Goal: Information Seeking & Learning: Learn about a topic

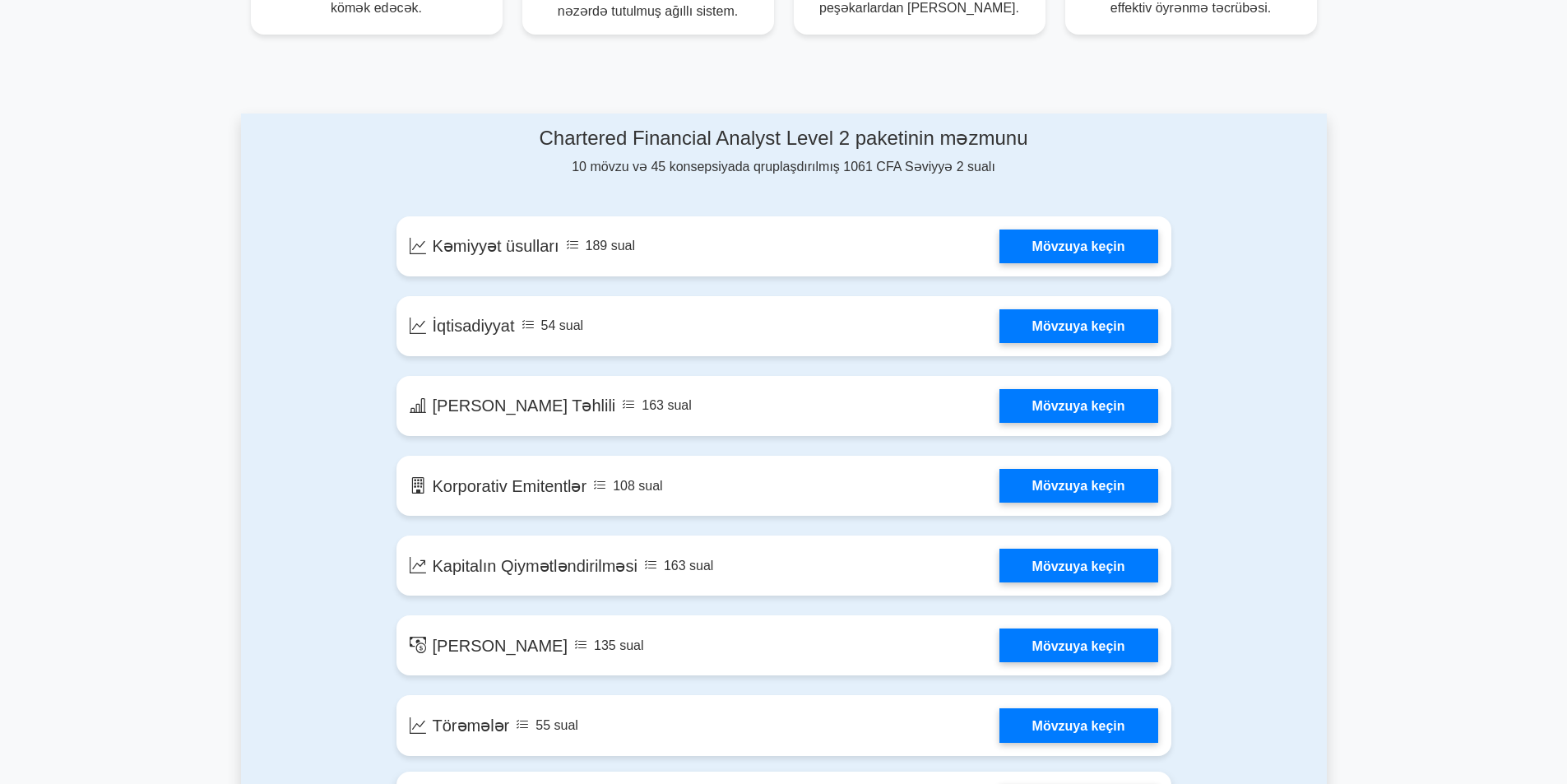
scroll to position [759, 0]
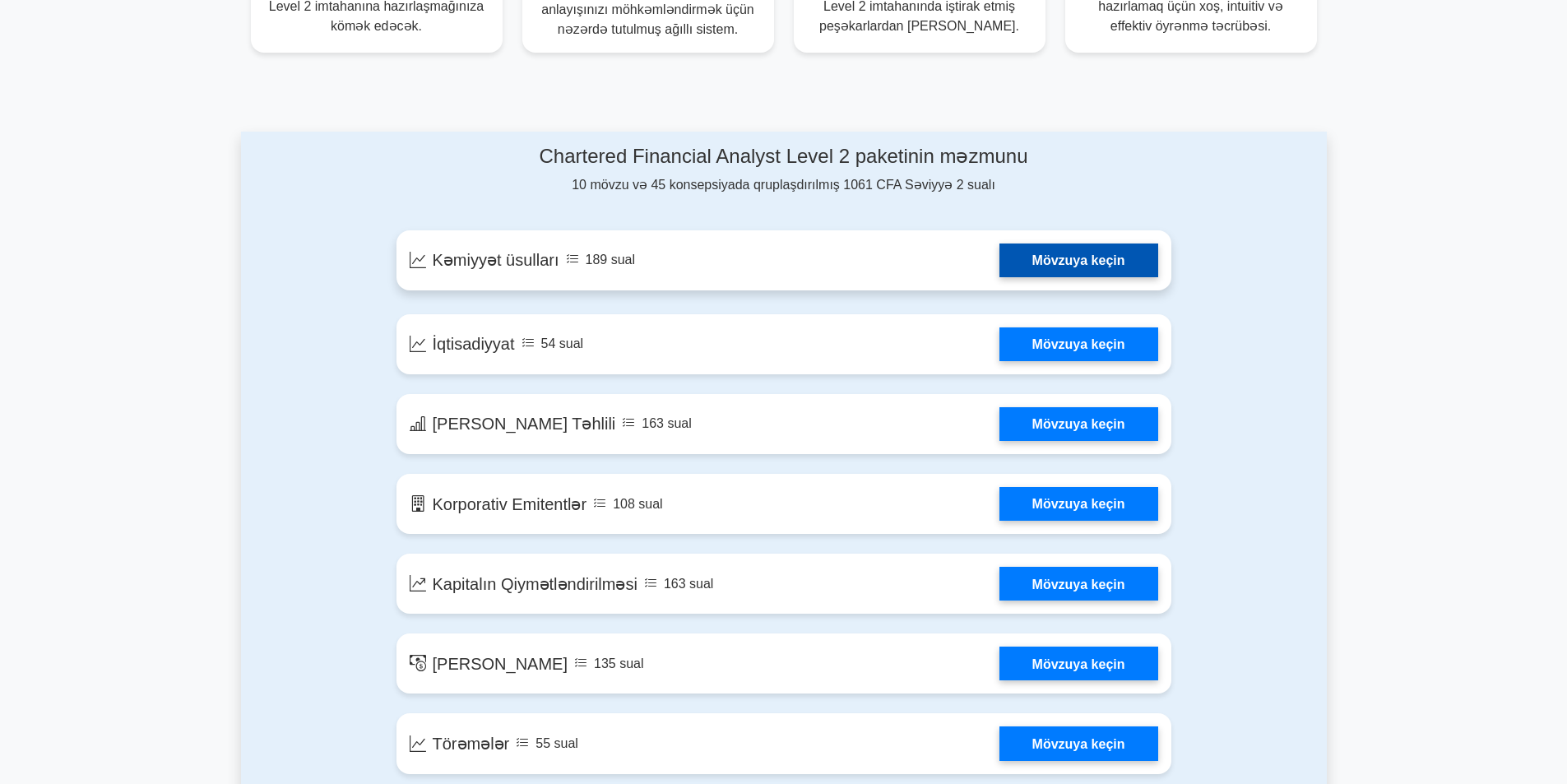
click at [1105, 273] on link "Mövzuya keçin" at bounding box center [1078, 260] width 158 height 34
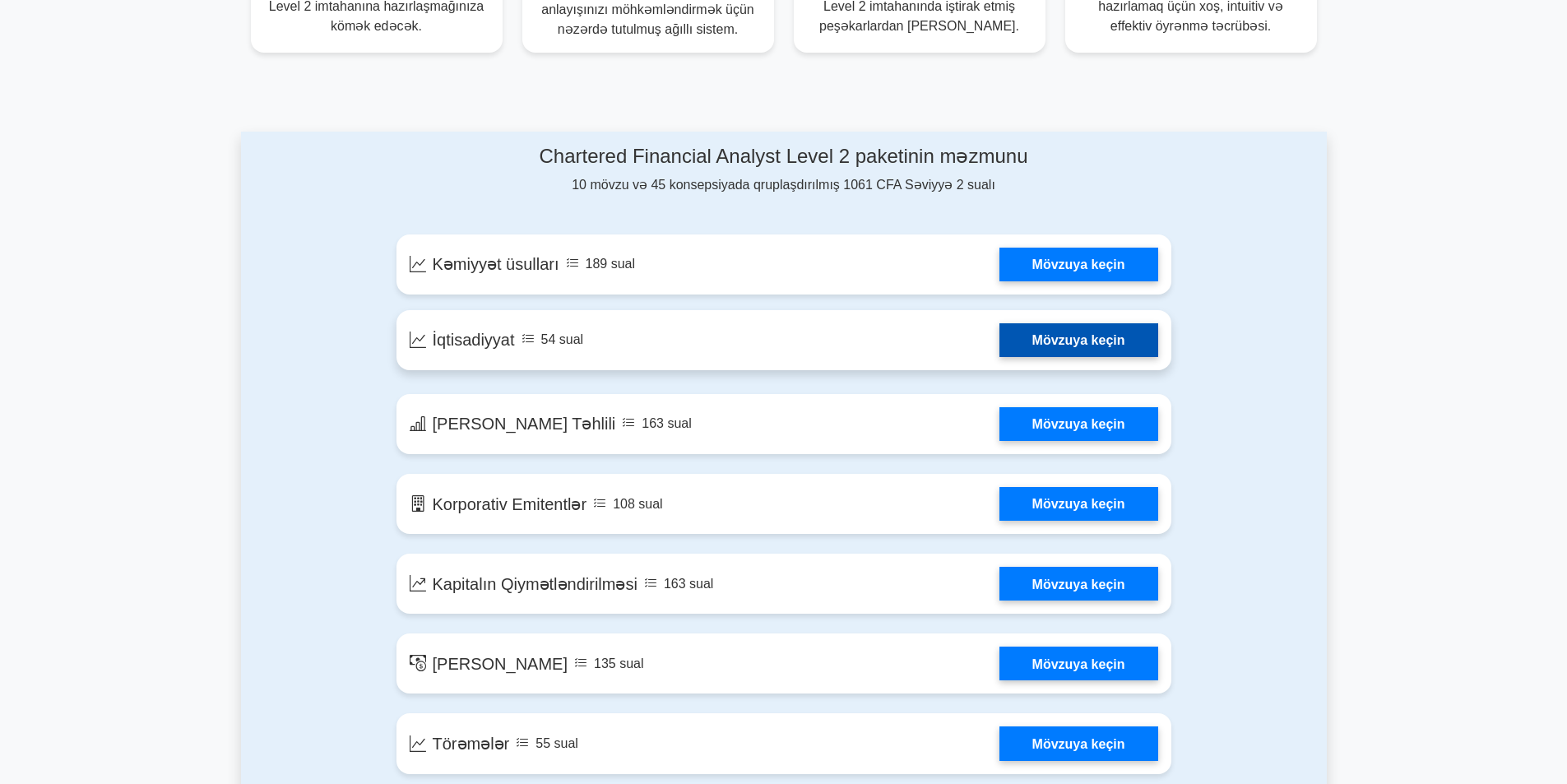
click at [1037, 348] on link "Mövzuya keçin" at bounding box center [1078, 340] width 158 height 34
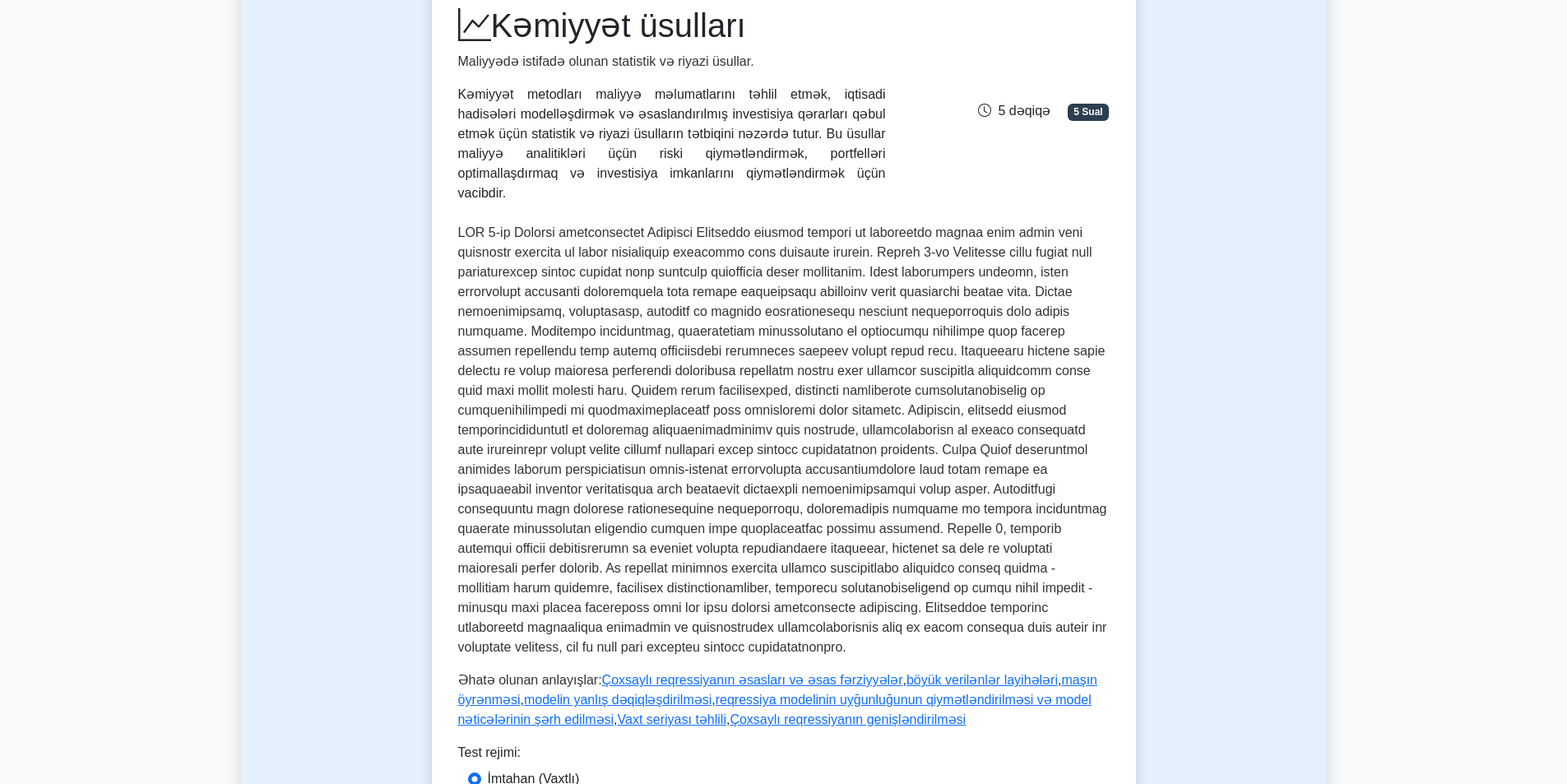
scroll to position [411, 0]
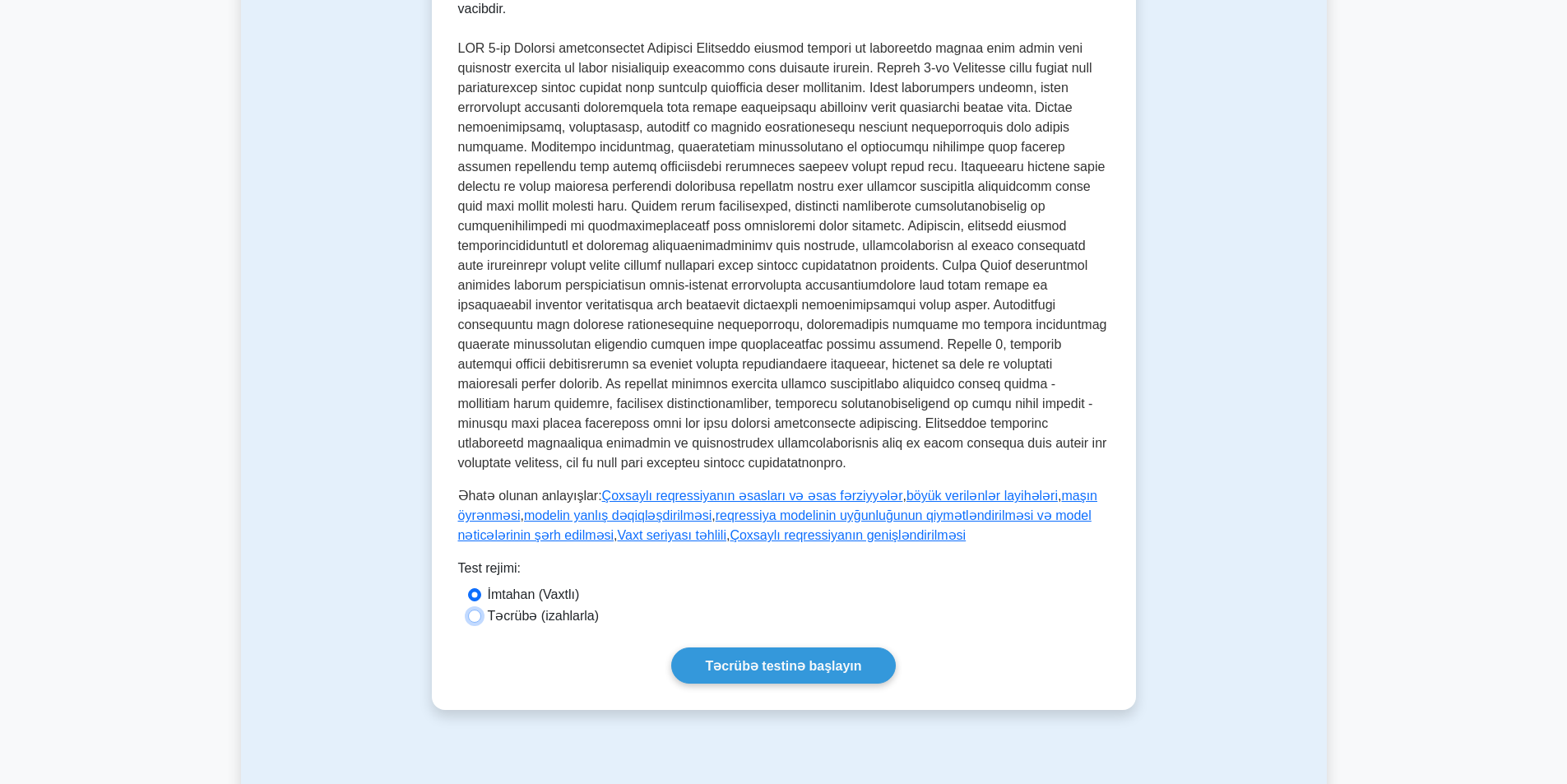
click at [475, 610] on input "Təcrübə (izahlarla)" at bounding box center [475, 616] width 14 height 14
radio input "true"
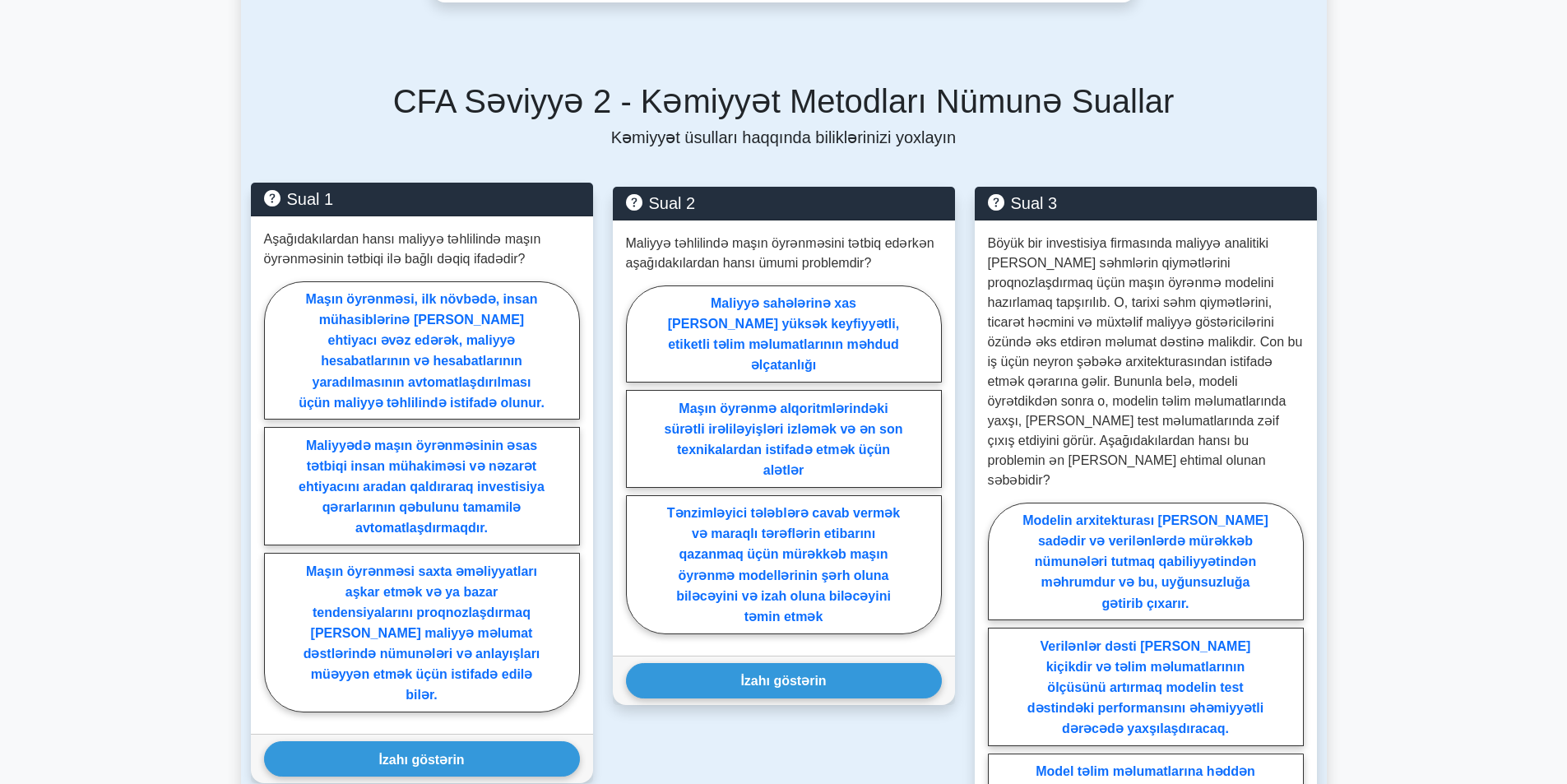
scroll to position [1151, 0]
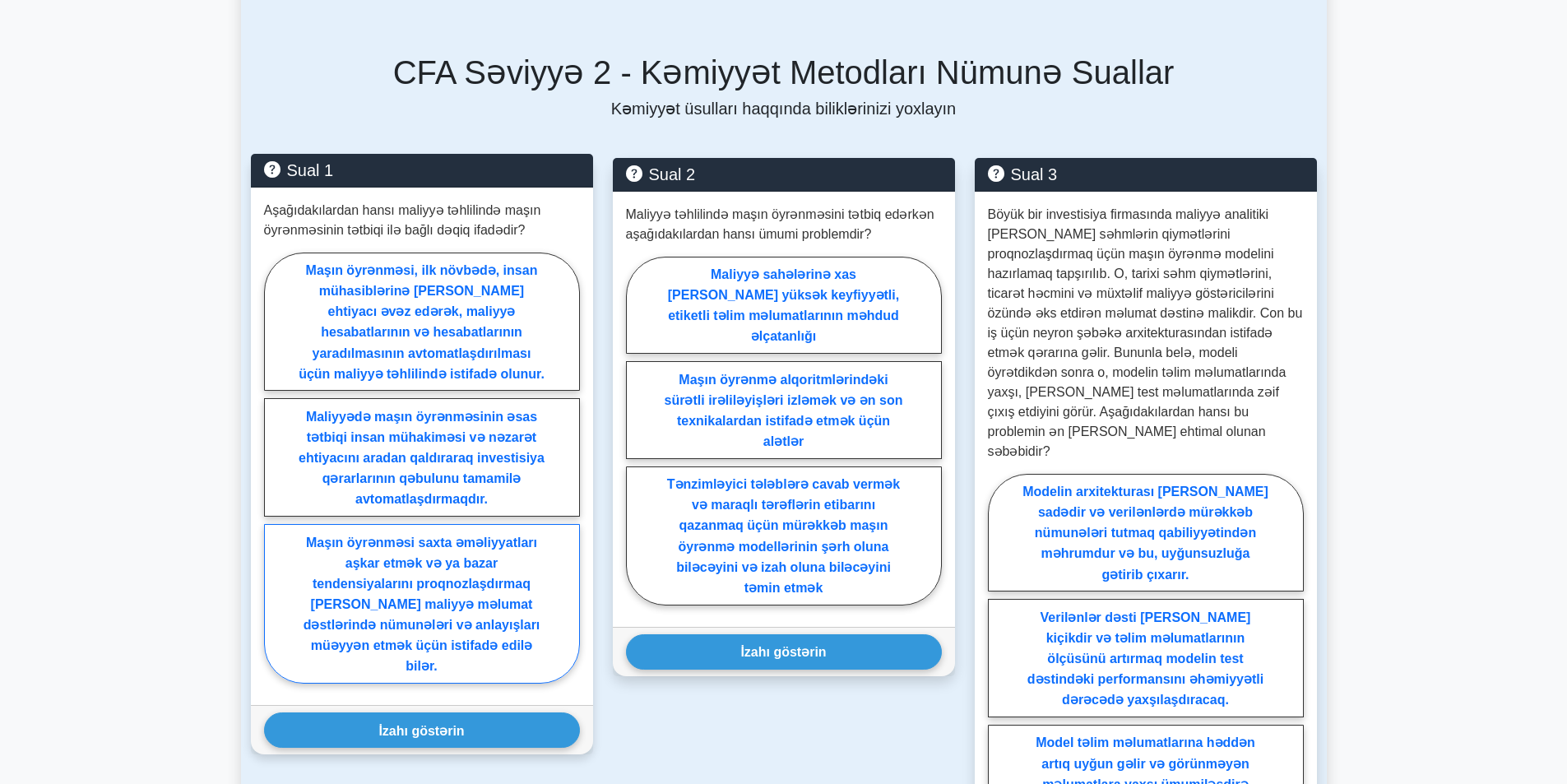
click at [531, 579] on label "Maşın öyrənməsi saxta əməliyyatları aşkar etmək və ya bazar tendensiyalarını pr…" at bounding box center [422, 604] width 316 height 159
click at [274, 478] on input "Maşın öyrənməsi saxta əməliyyatları aşkar etmək və ya bazar tendensiyalarını pr…" at bounding box center [269, 472] width 11 height 11
radio input "true"
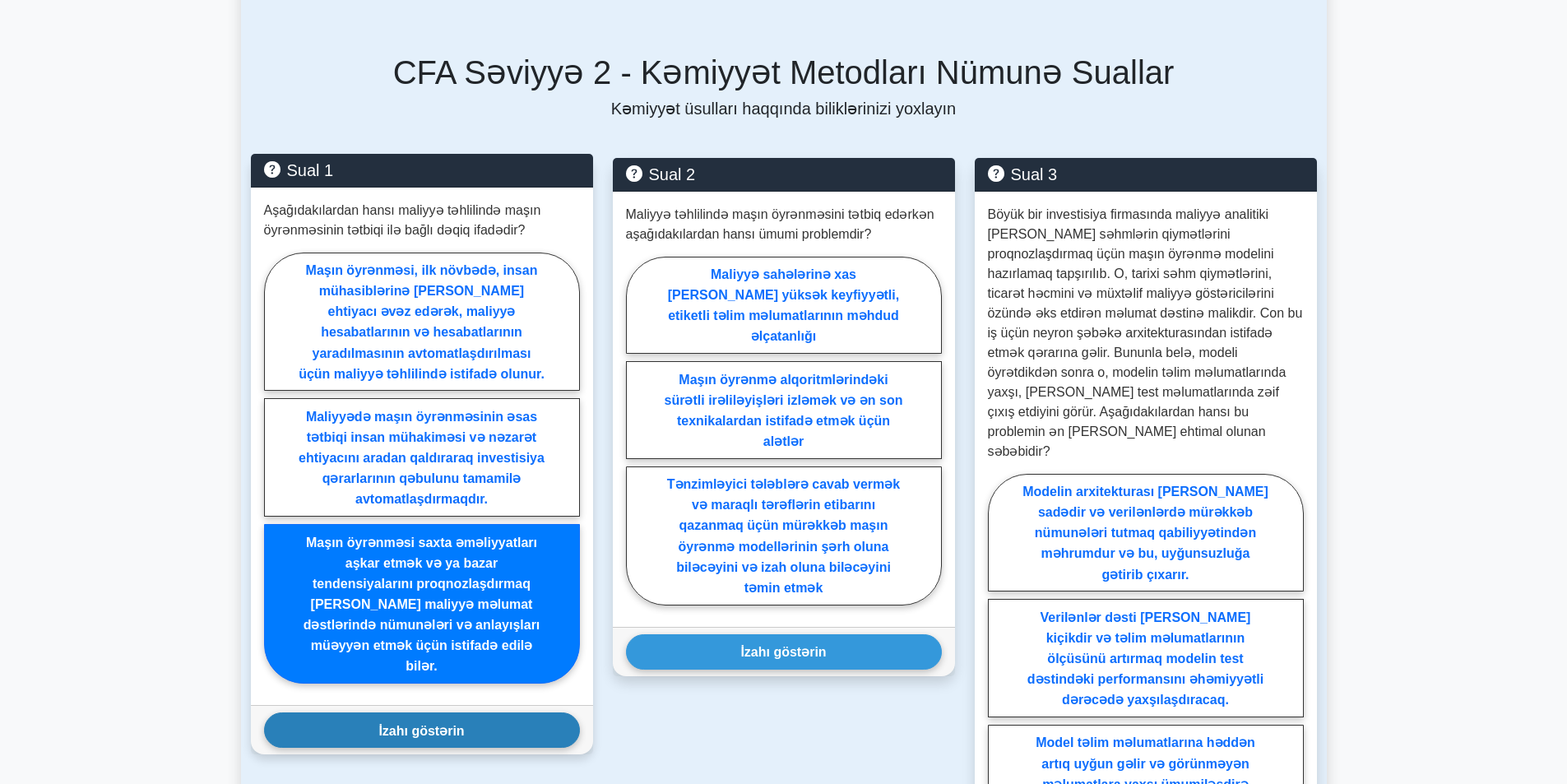
click at [461, 723] on font "İzahı göstərin" at bounding box center [421, 730] width 86 height 14
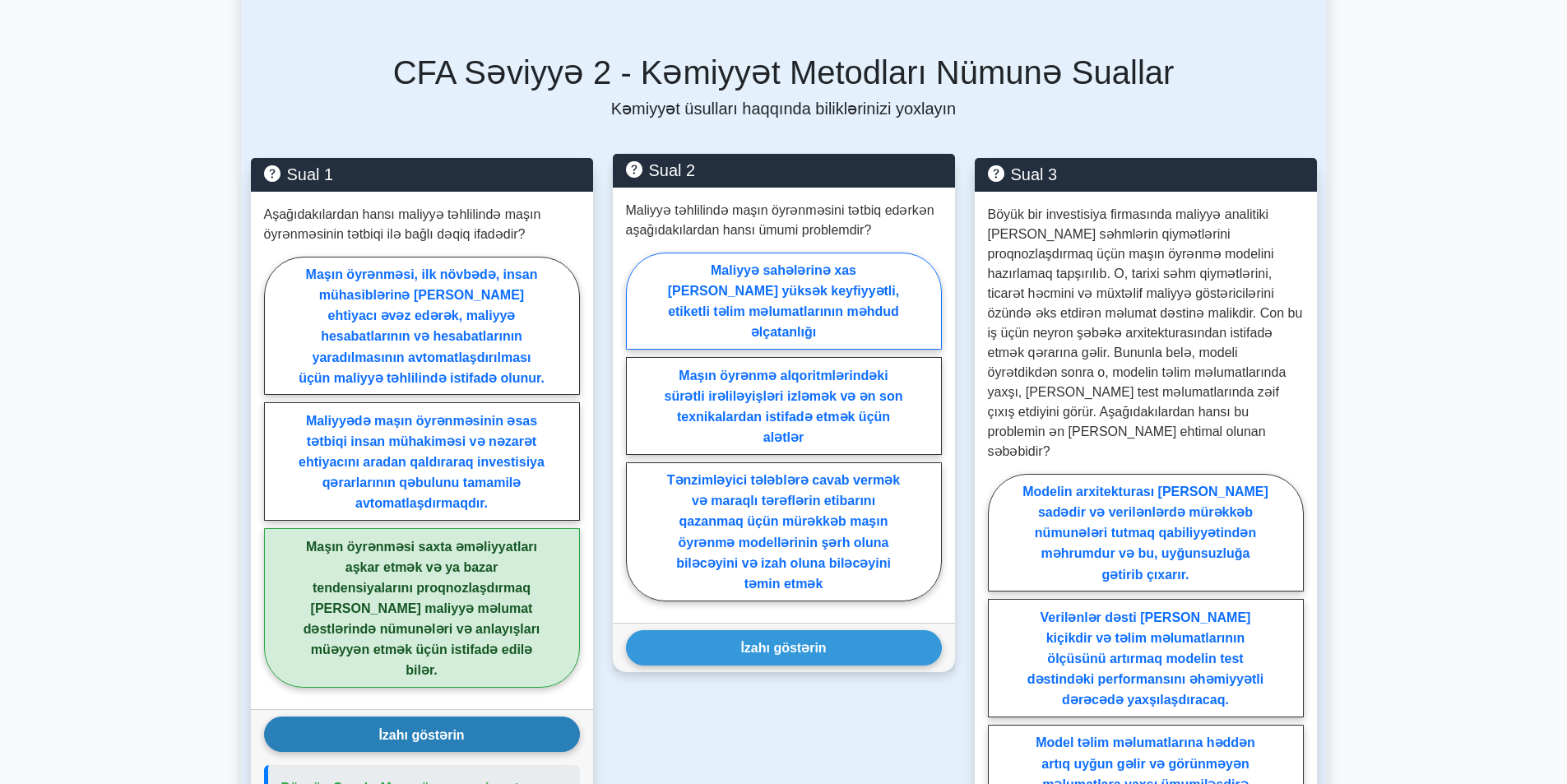
click at [794, 267] on font "Maliyyə sahələrinə xas olan yüksək keyfiyyətli, etiketli təlim məlumatlarının m…" at bounding box center [784, 301] width 231 height 75
click at [637, 426] on input "Maliyyə sahələrinə xas olan yüksək keyfiyyətli, etiketli təlim məlumatlarının m…" at bounding box center [631, 431] width 11 height 11
radio input "true"
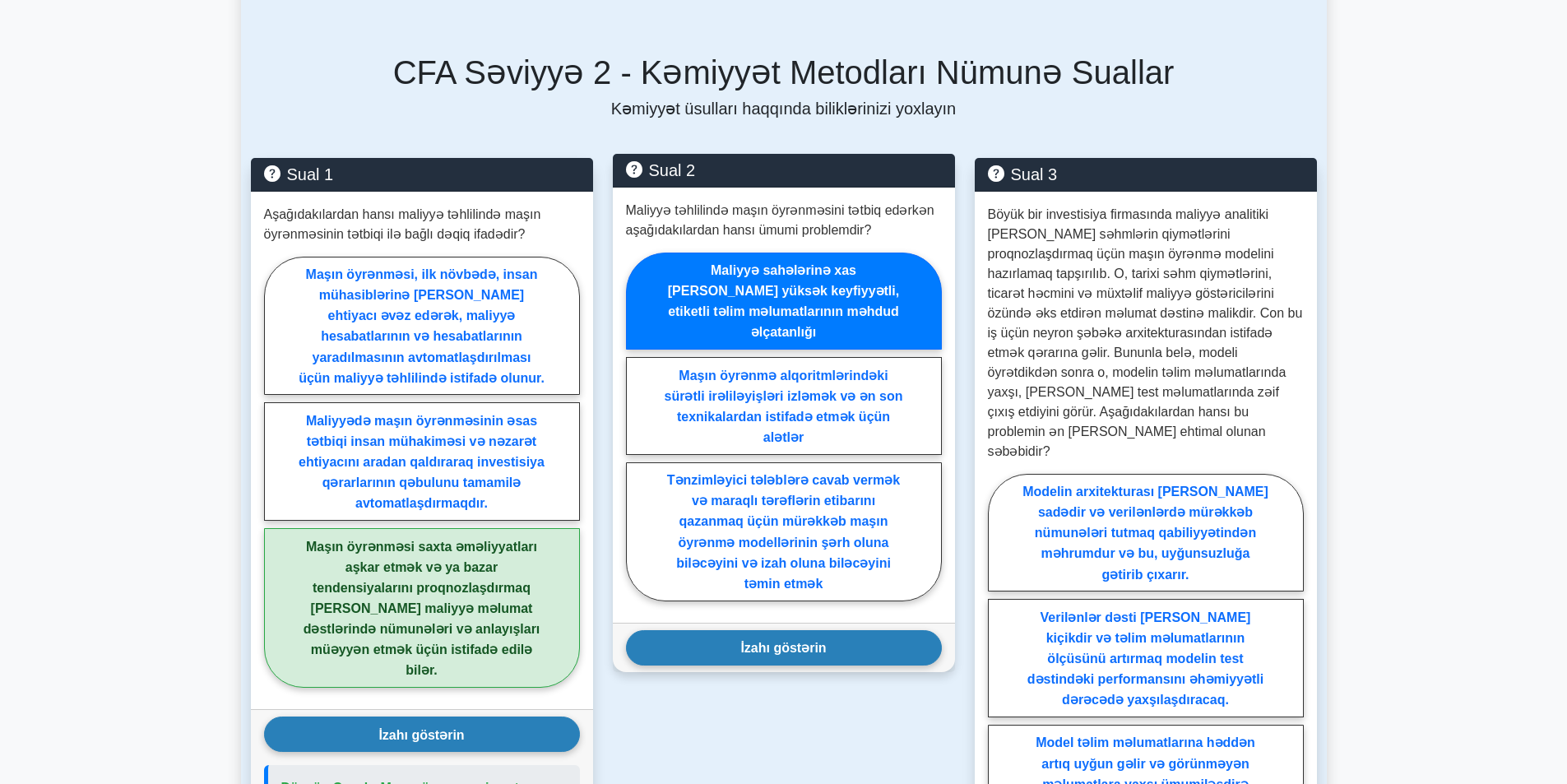
click at [795, 630] on button "İzahı göstərin" at bounding box center [784, 648] width 316 height 36
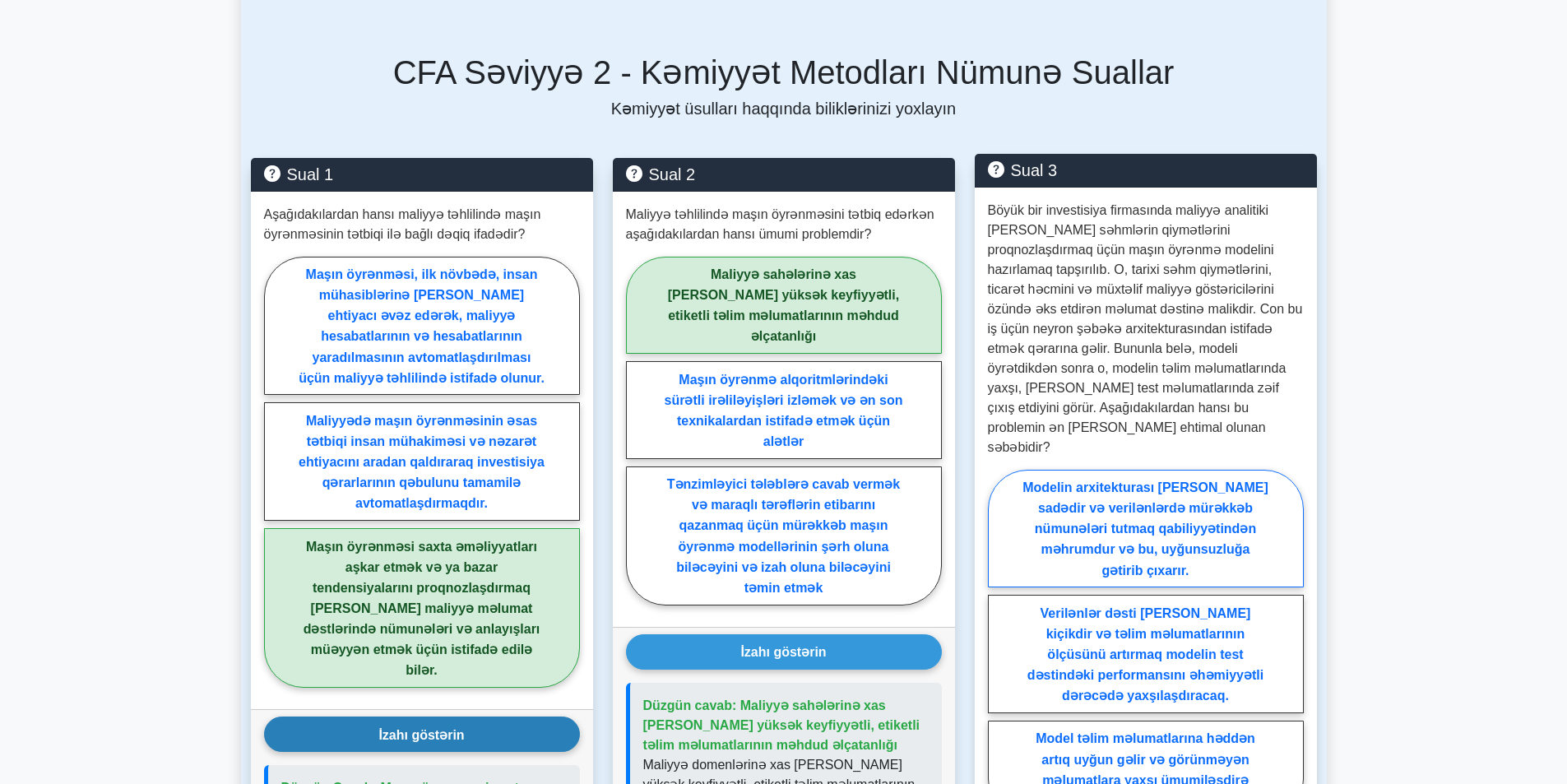
click at [1127, 480] on font "Modelin arxitekturası çox sadədir və verilənlərdə mürəkkəb nümunələri tutmaq qa…" at bounding box center [1145, 528] width 246 height 97
click at [999, 643] on input "Modelin arxitekturası çox sadədir və verilənlərdə mürəkkəb nümunələri tutmaq qa…" at bounding box center [993, 649] width 11 height 11
radio input "true"
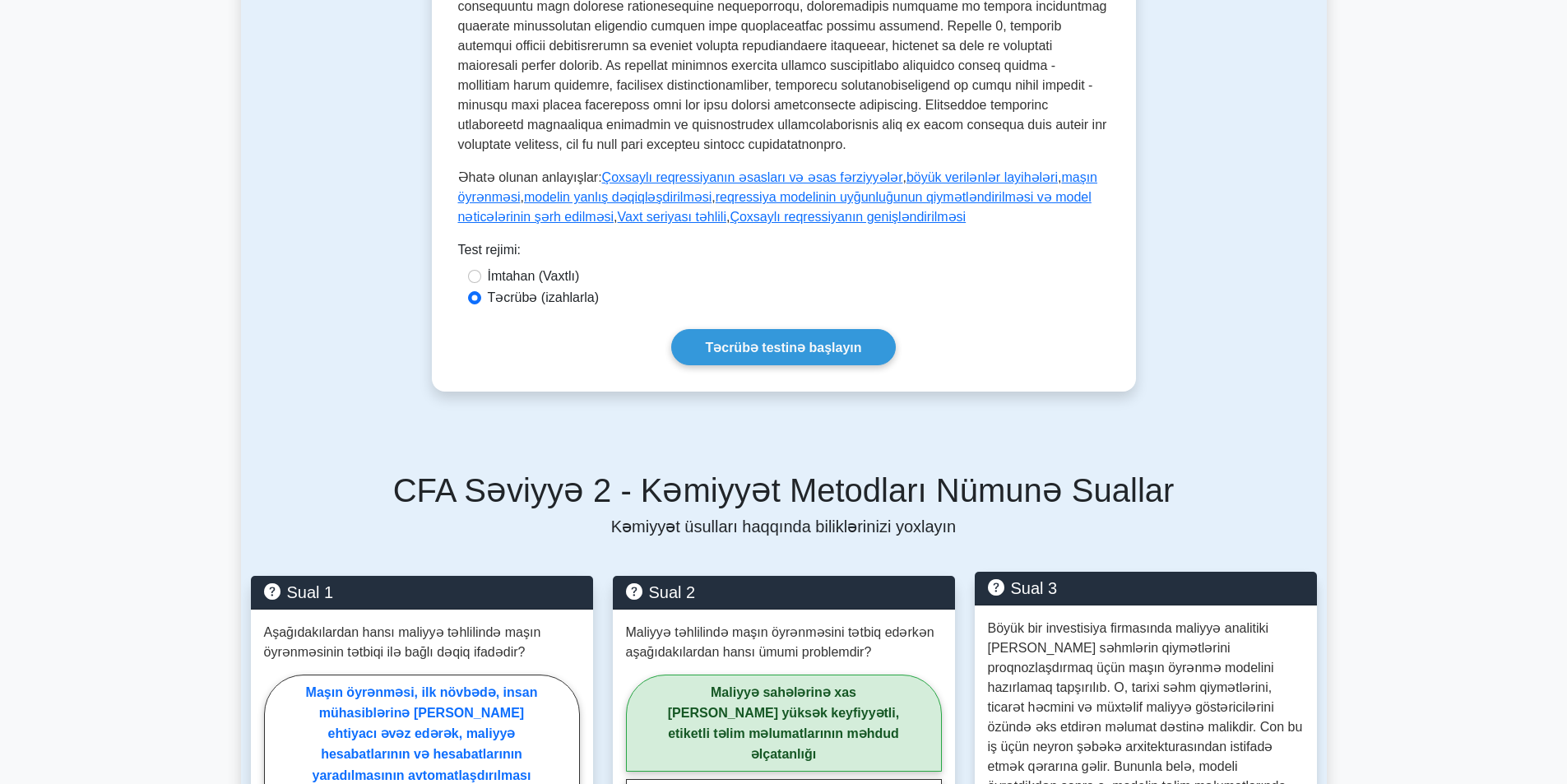
scroll to position [654, 0]
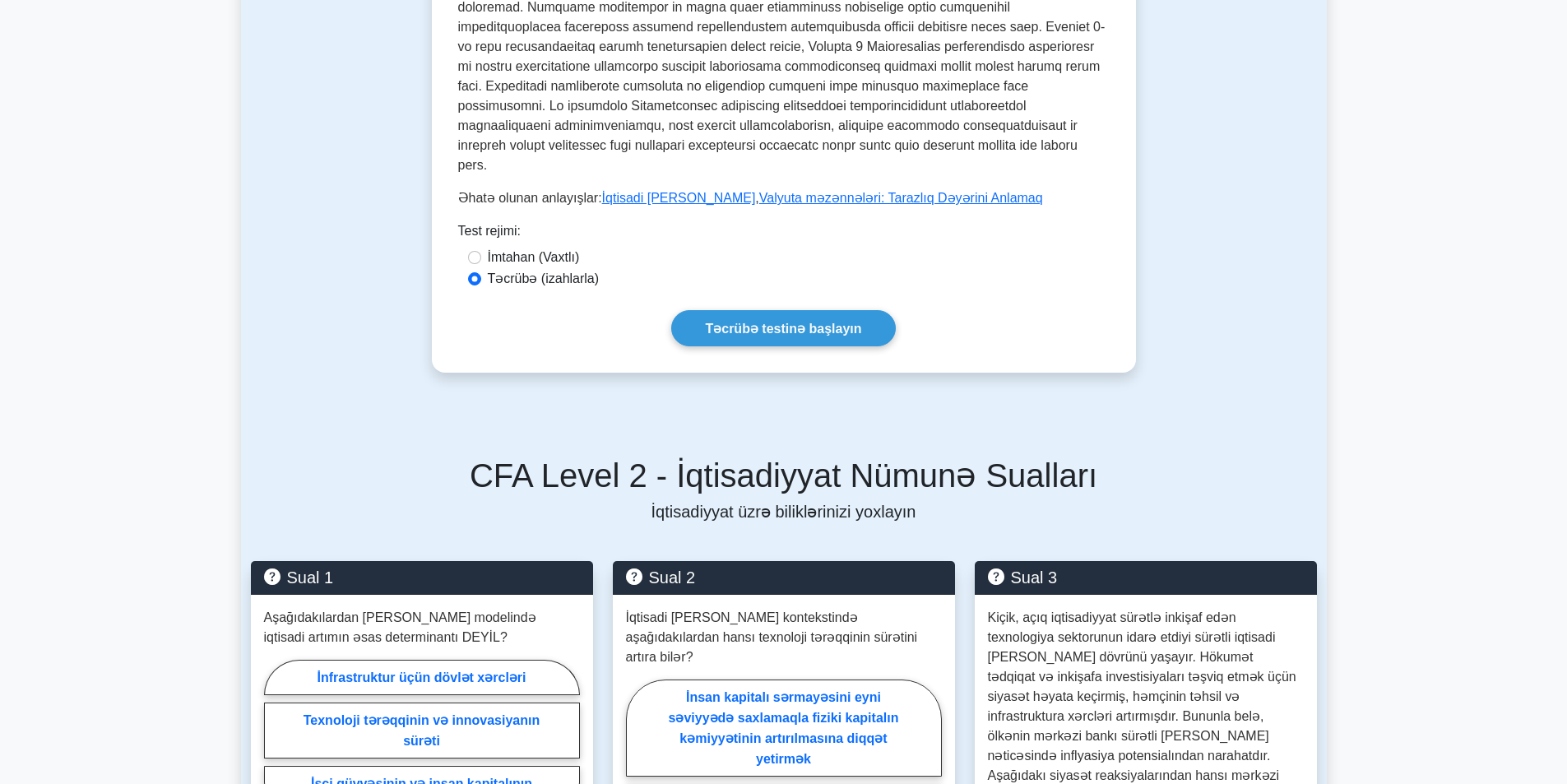
scroll to position [822, 0]
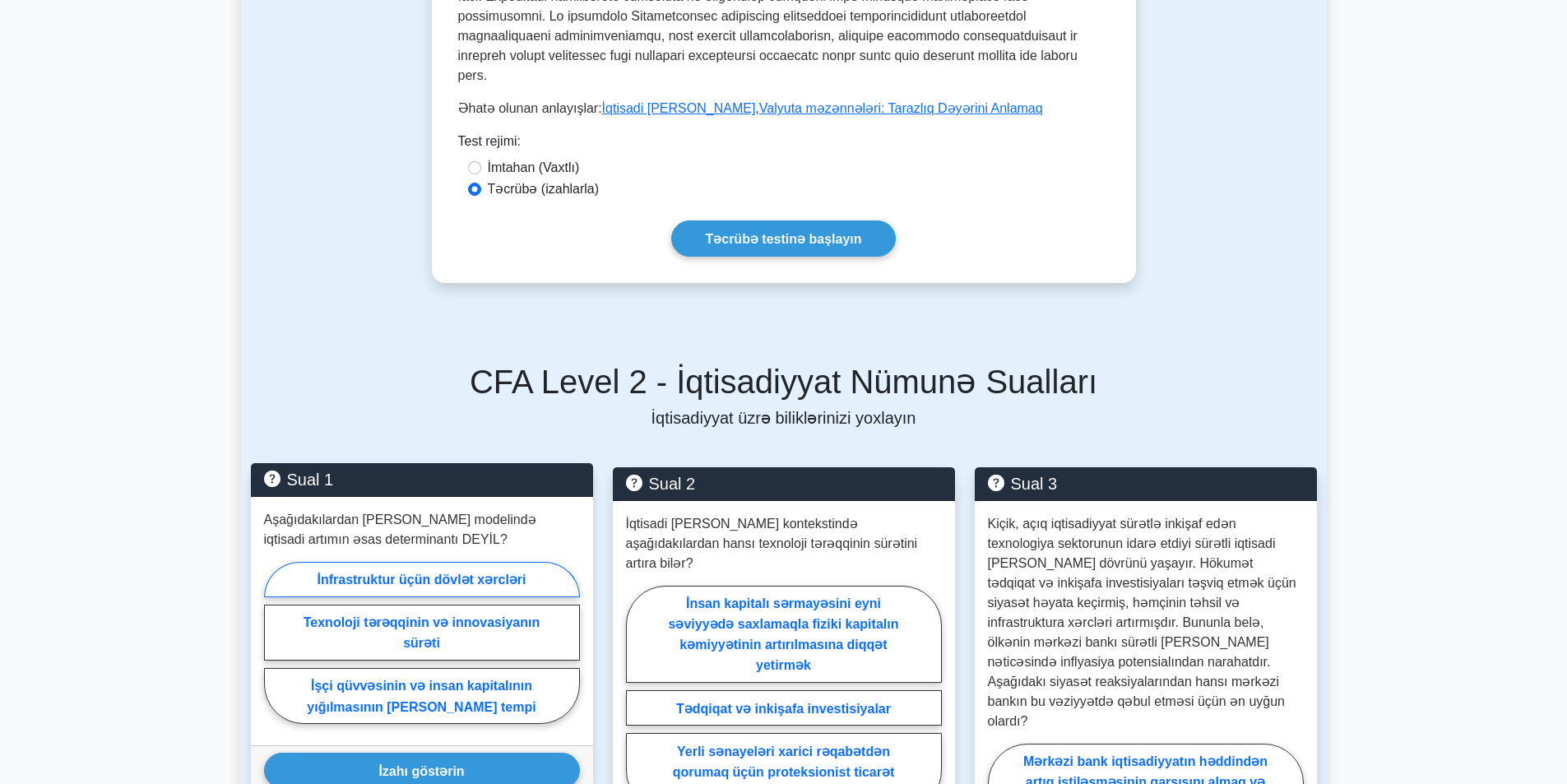
click at [468, 572] on font "İnfrastruktur üçün dövlət xərcləri" at bounding box center [421, 579] width 209 height 14
click at [274, 642] on input "İnfrastruktur üçün dövlət xərcləri" at bounding box center [269, 647] width 11 height 11
radio input "true"
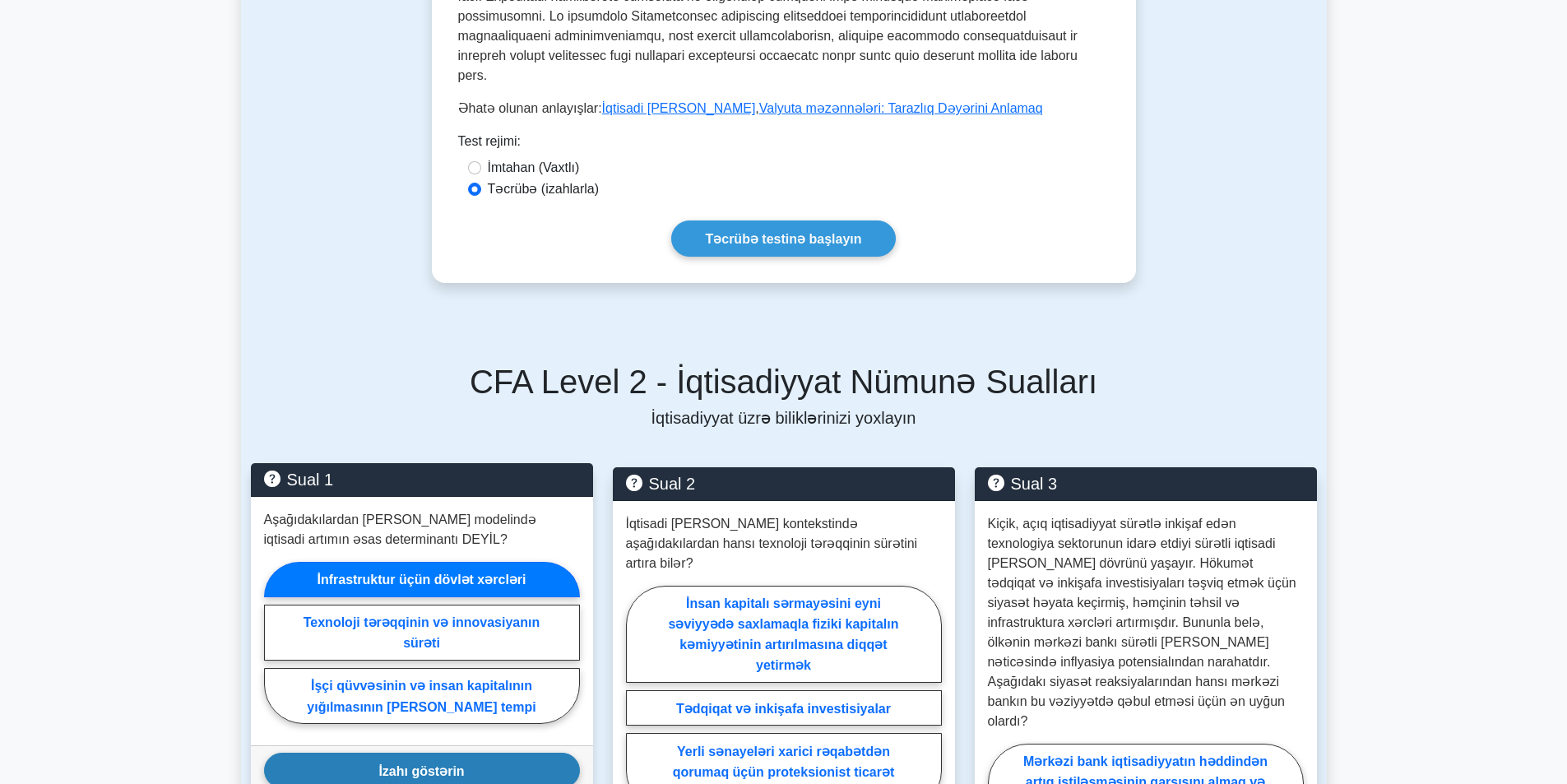
click at [435, 763] on font "İzahı göstərin" at bounding box center [421, 770] width 86 height 14
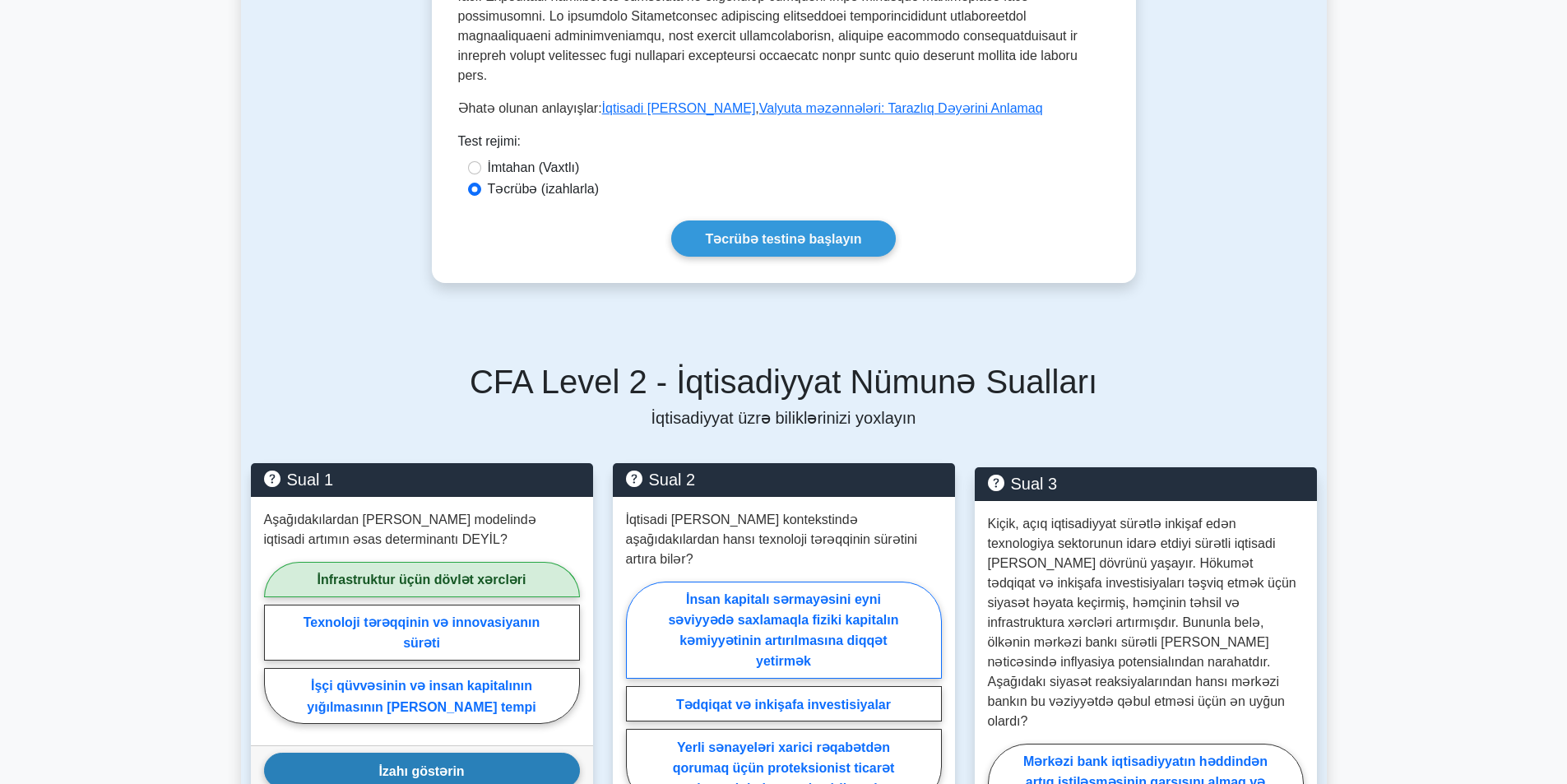
scroll to position [904, 0]
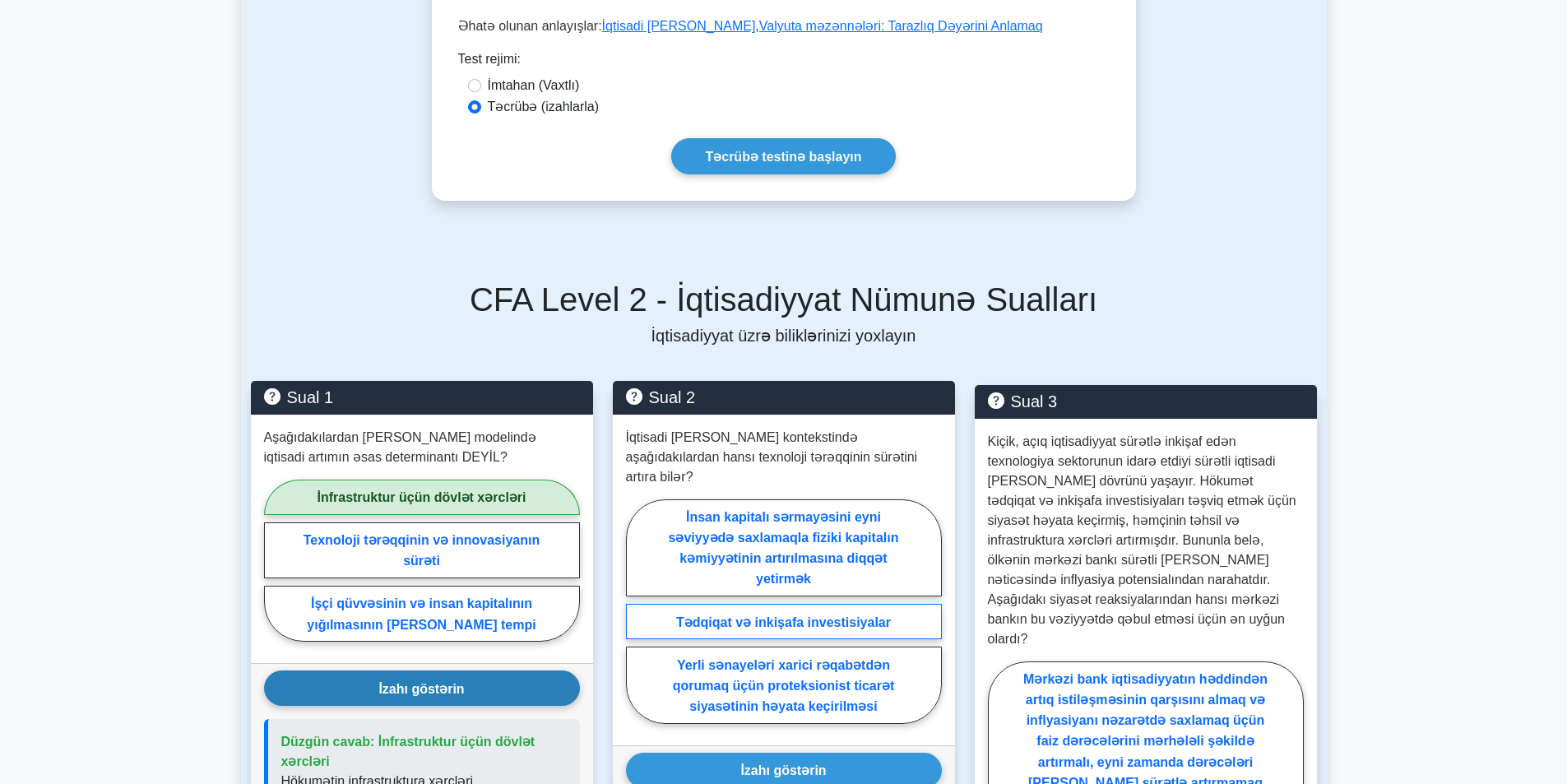
click at [732, 615] on font "Tədqiqat və inkişafa investisiyalar" at bounding box center [783, 621] width 214 height 14
click at [637, 610] on input "Tədqiqat və inkişafa investisiyalar" at bounding box center [631, 616] width 11 height 11
radio input "true"
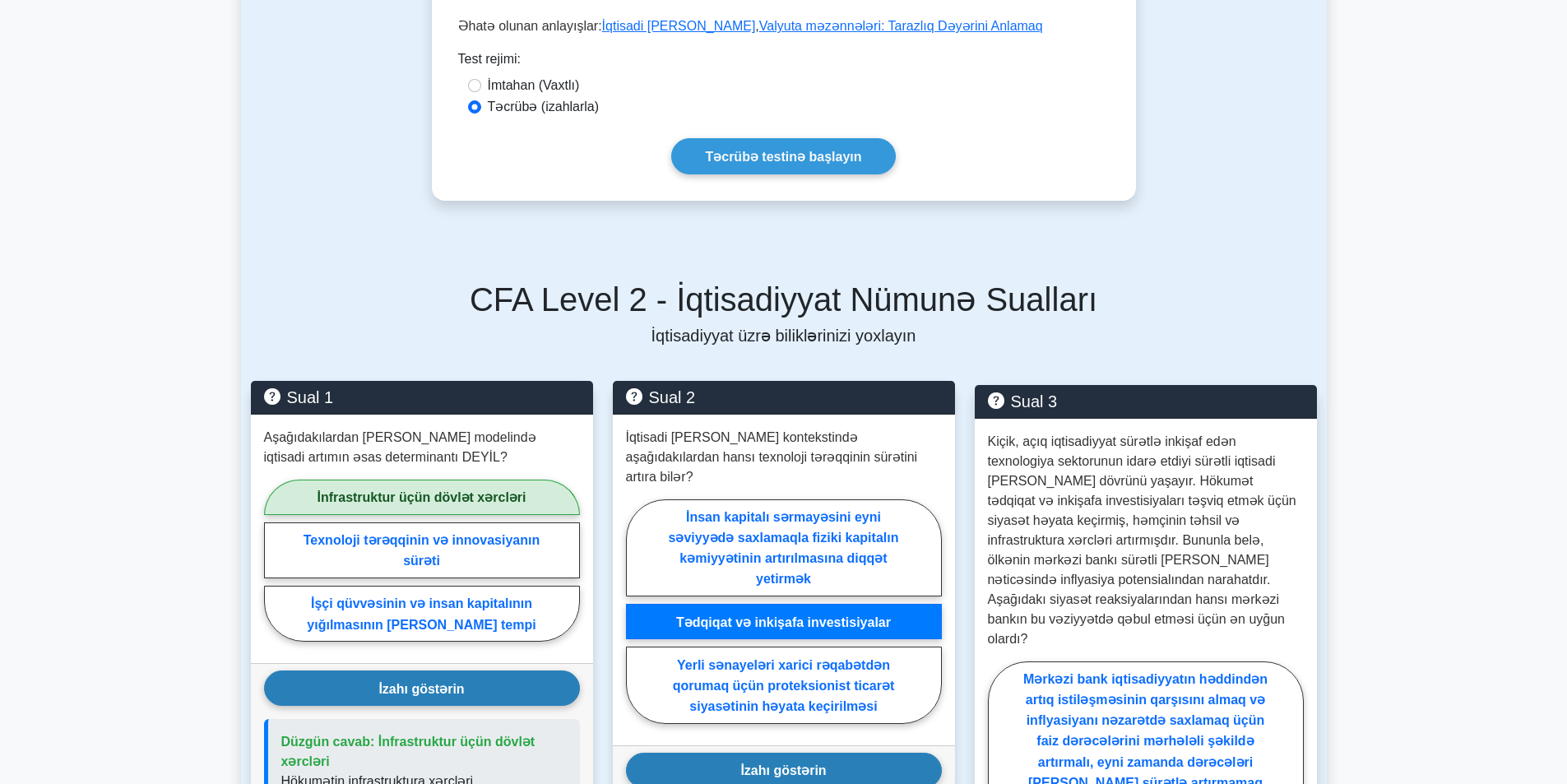
click at [748, 763] on font "İzahı göstərin" at bounding box center [783, 770] width 86 height 14
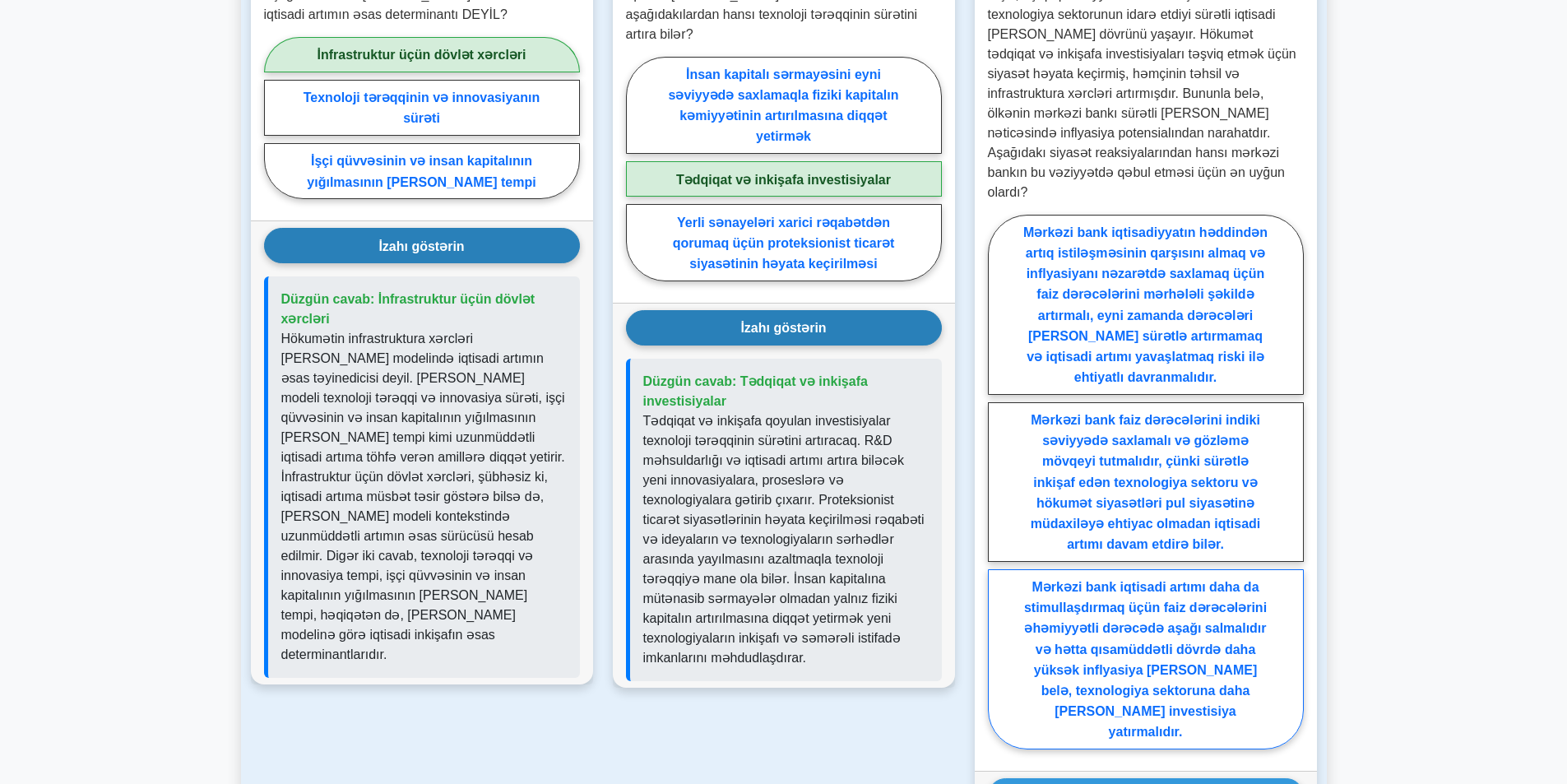
scroll to position [1398, 0]
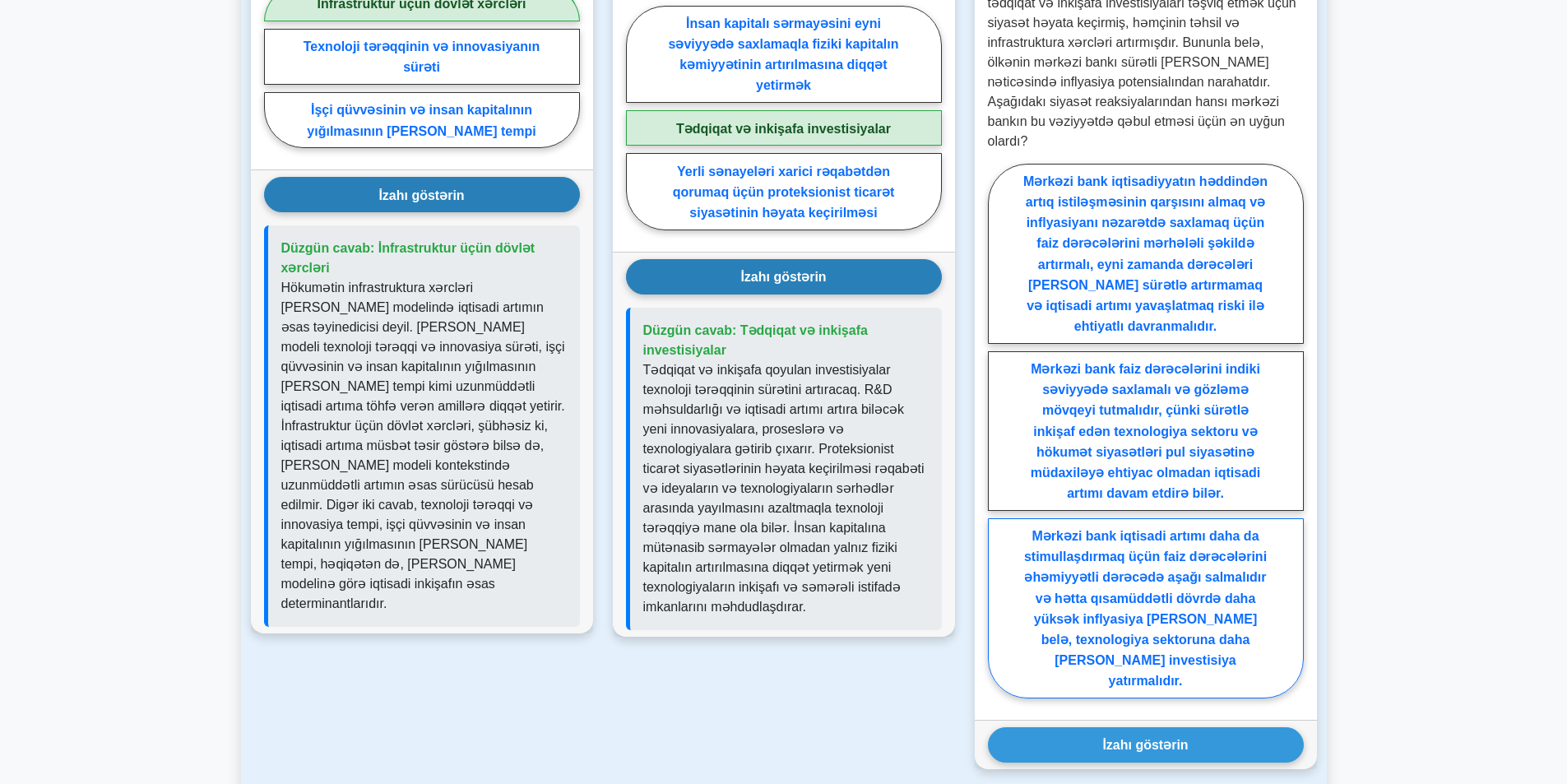
click at [1199, 529] on font "Mərkəzi bank iqtisadi artımı daha da stimullaşdırmaq üçün faiz dərəcələrini əhə…" at bounding box center [1145, 608] width 243 height 158
click at [999, 441] on input "Mərkəzi bank iqtisadi artımı daha da stimullaşdırmaq üçün faiz dərəcələrini əhə…" at bounding box center [993, 435] width 11 height 11
radio input "true"
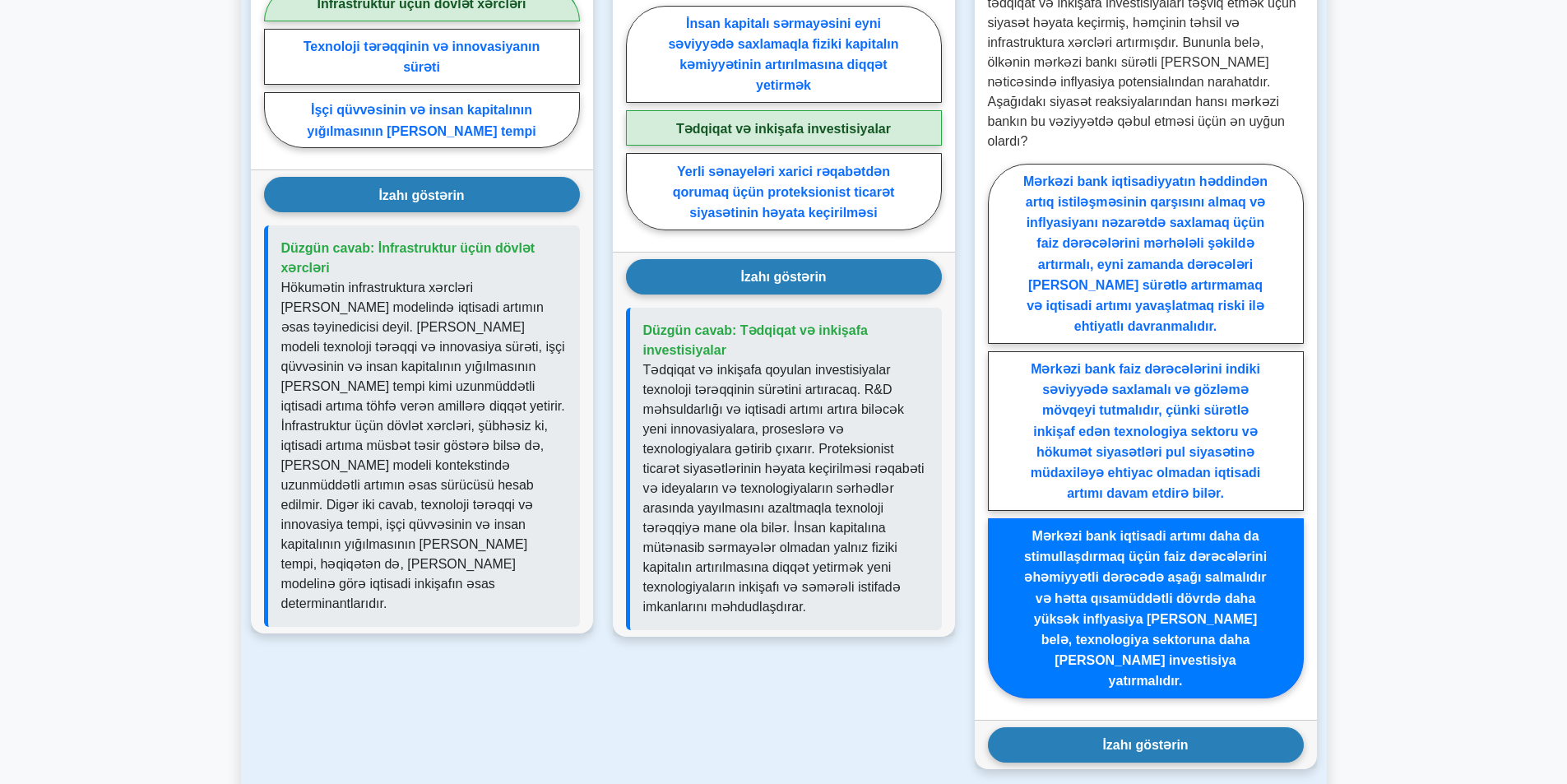
click at [1193, 727] on button "İzahı göstərin" at bounding box center [1145, 745] width 316 height 36
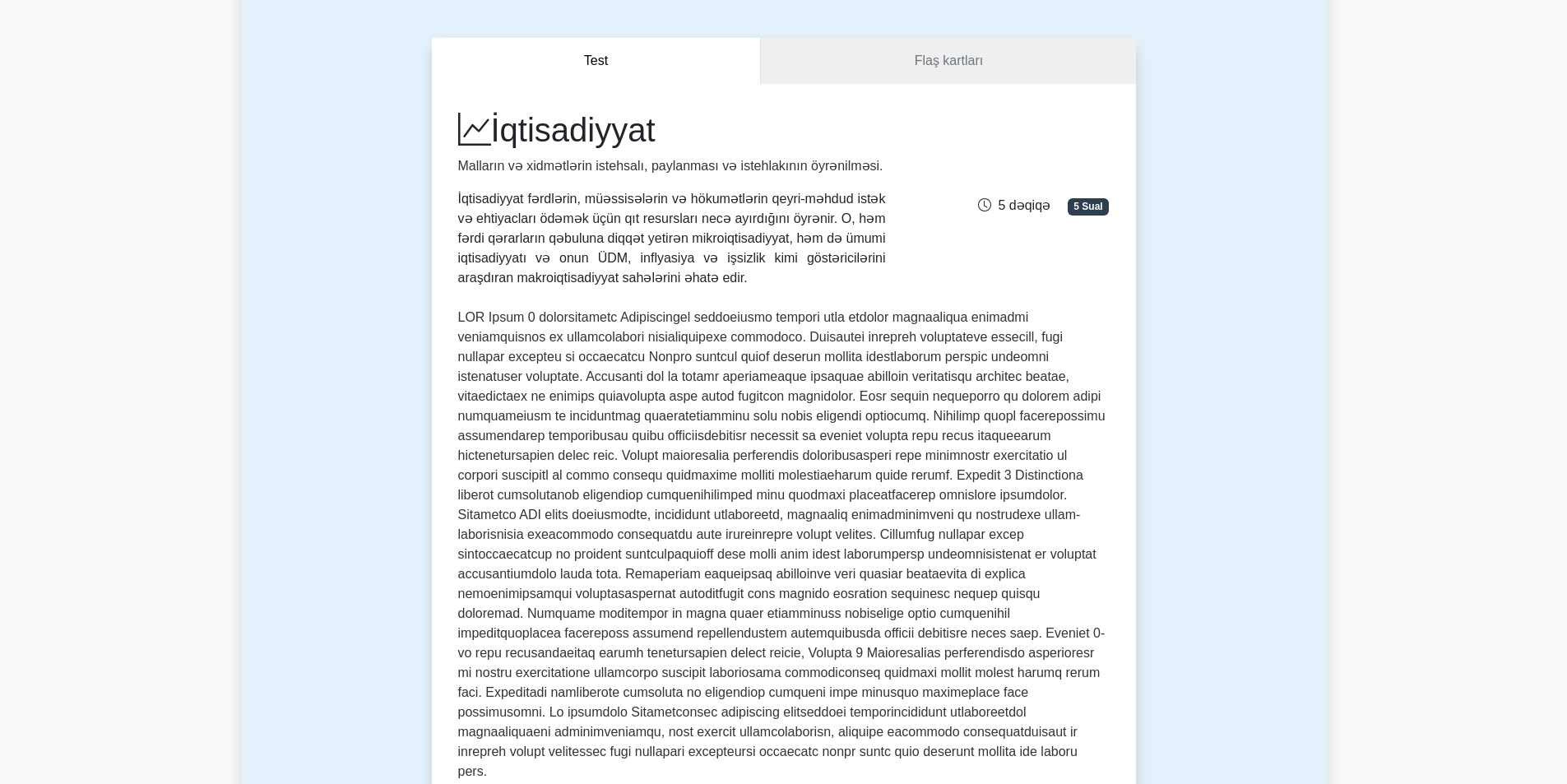
scroll to position [0, 0]
